Goal: Transaction & Acquisition: Book appointment/travel/reservation

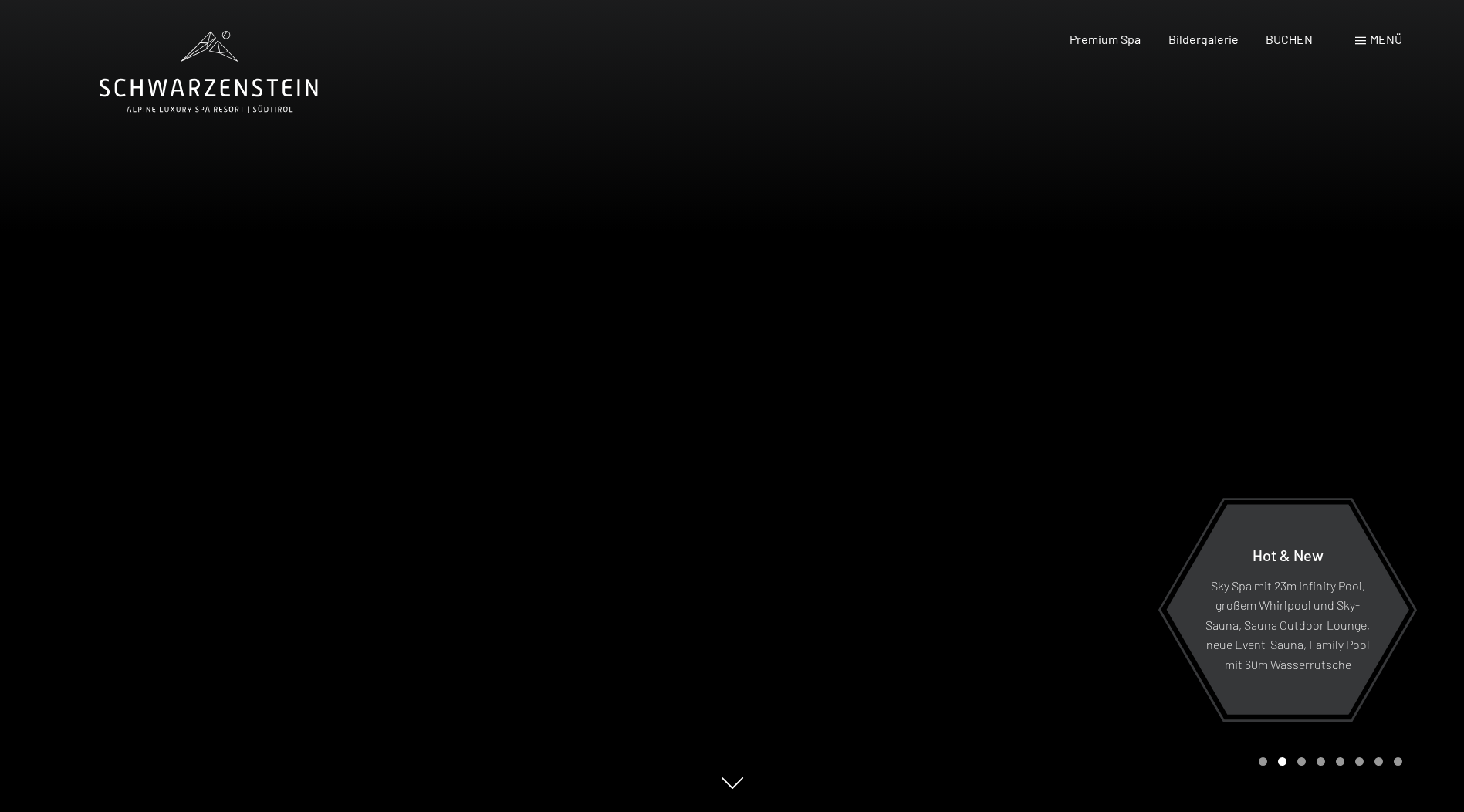
click at [1376, 37] on span "Menü" at bounding box center [1385, 38] width 32 height 15
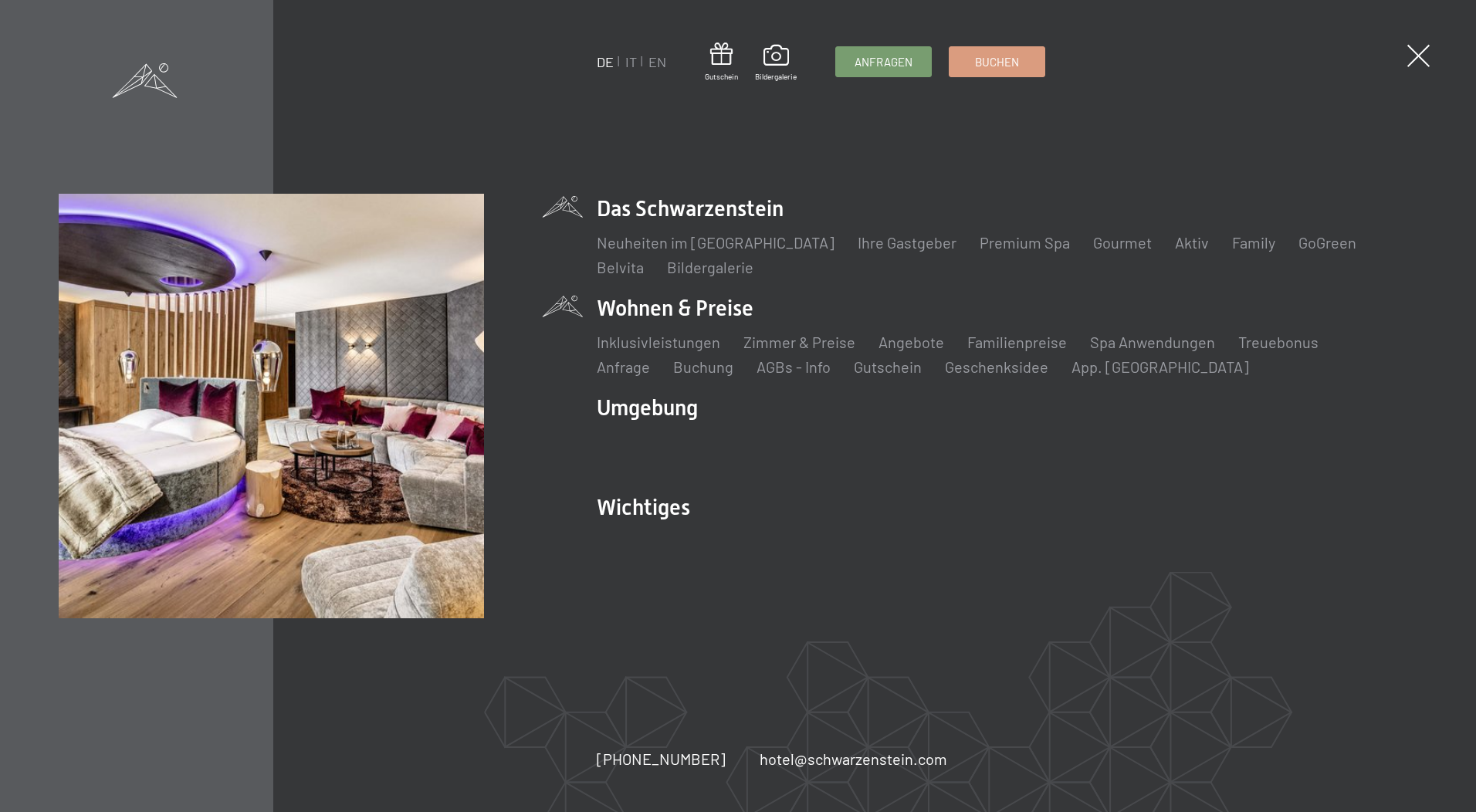
click at [688, 312] on li "Wohnen & Preise Inklusivleistungen Zimmer & Preise Liste Angebote Liste Familie…" at bounding box center [1007, 336] width 820 height 84
click at [894, 338] on link "Angebote" at bounding box center [910, 342] width 66 height 19
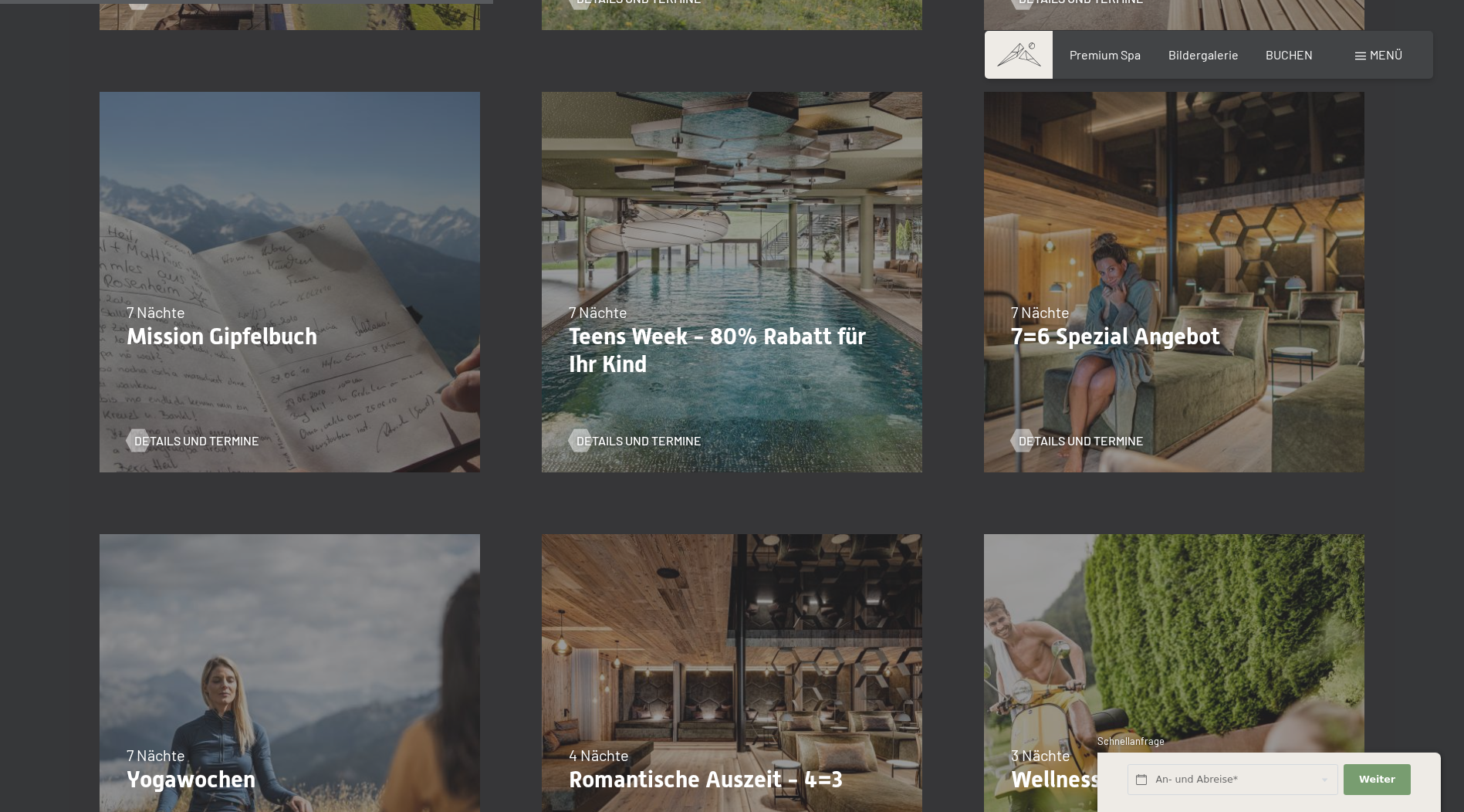
scroll to position [1080, 0]
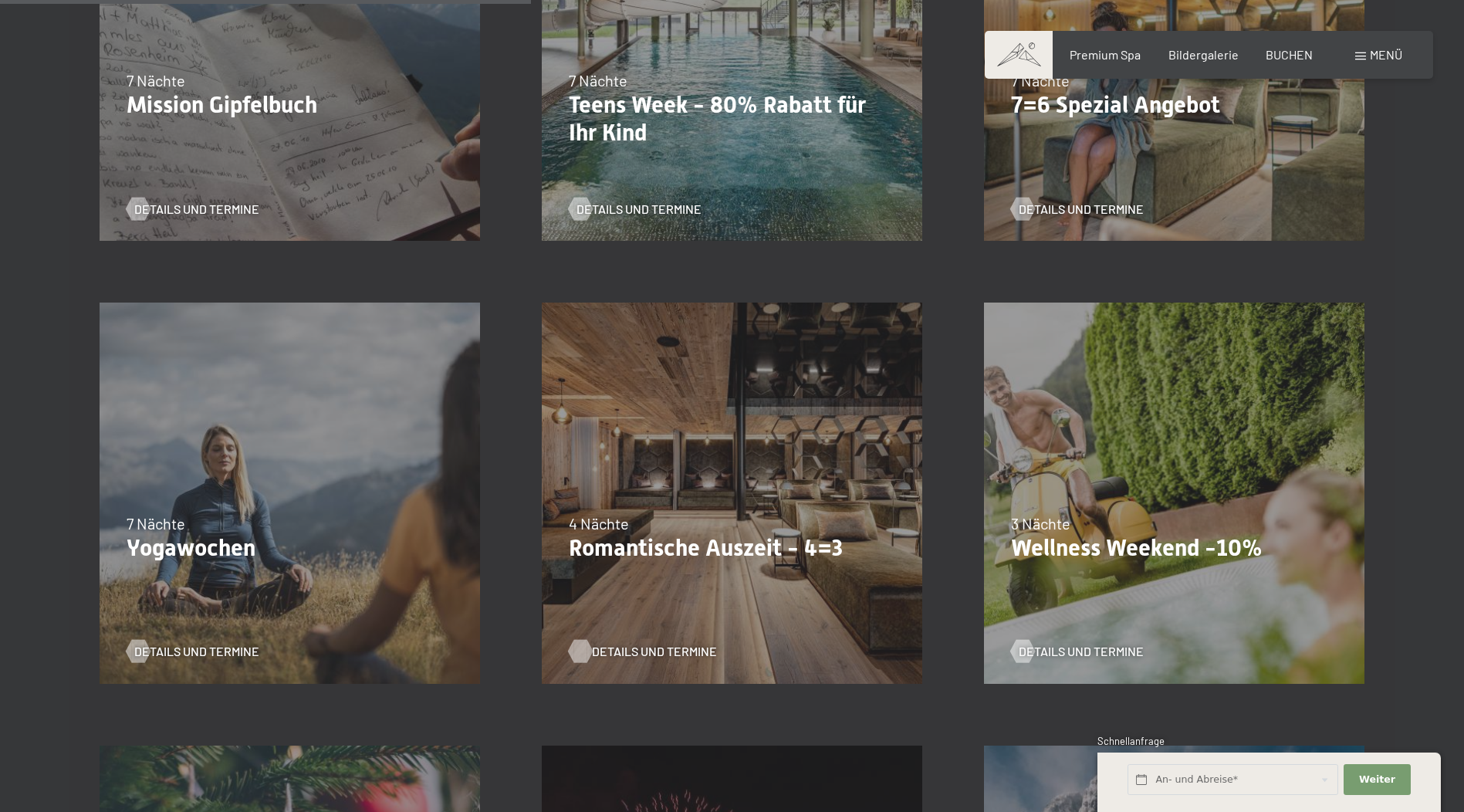
click at [635, 650] on span "Details und Termine" at bounding box center [654, 651] width 125 height 17
